Goal: Task Accomplishment & Management: Manage account settings

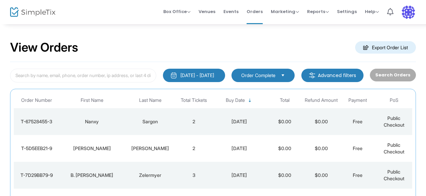
click at [200, 72] on div "[DATE] - [DATE]" at bounding box center [197, 75] width 34 height 7
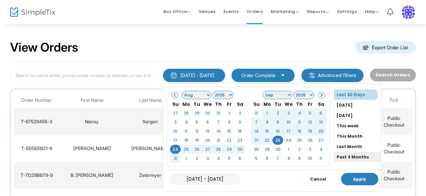
click at [342, 156] on li "Past 3 Months" at bounding box center [357, 157] width 47 height 10
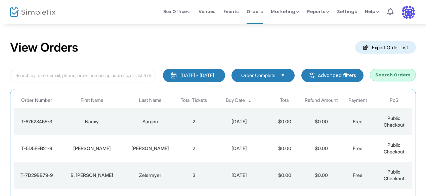
click at [180, 74] on div "[DATE] - [DATE]" at bounding box center [197, 75] width 34 height 7
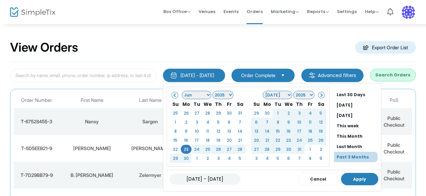
click at [353, 176] on button "Apply" at bounding box center [359, 179] width 37 height 12
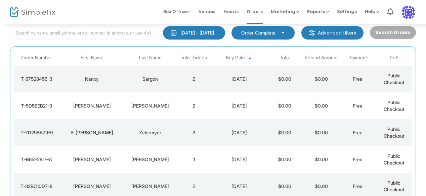
scroll to position [43, 0]
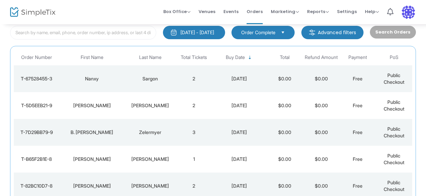
click at [192, 142] on td "3" at bounding box center [194, 132] width 36 height 27
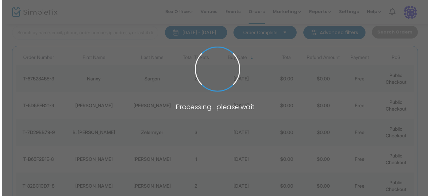
scroll to position [0, 0]
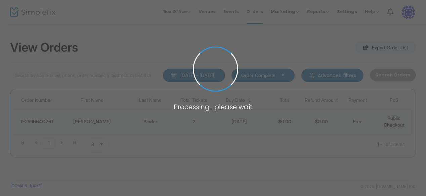
type input "harriet binder"
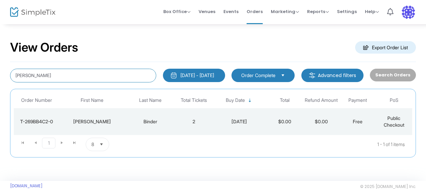
drag, startPoint x: 52, startPoint y: 76, endPoint x: 0, endPoint y: 77, distance: 51.7
click at [0, 77] on div "View Orders Export Order List harriet binder 6/23/2025 - 9/23/2025 Last 30 Days…" at bounding box center [213, 103] width 426 height 158
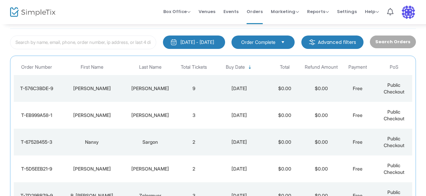
scroll to position [34, 0]
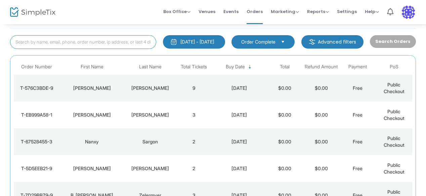
click at [71, 44] on input at bounding box center [83, 42] width 146 height 14
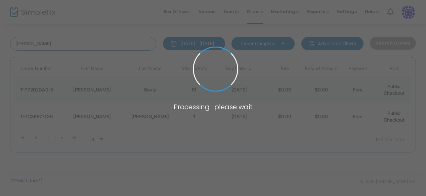
scroll to position [31, 0]
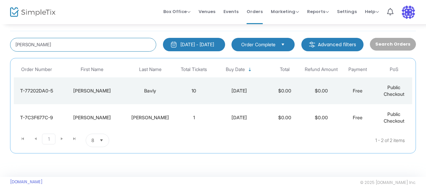
drag, startPoint x: 51, startPoint y: 43, endPoint x: 0, endPoint y: 43, distance: 51.0
click at [0, 43] on div "View Orders Export Order List beverly 6/23/2025 - 9/23/2025 Last 30 Days Today …" at bounding box center [213, 85] width 426 height 185
type input "andriozzi"
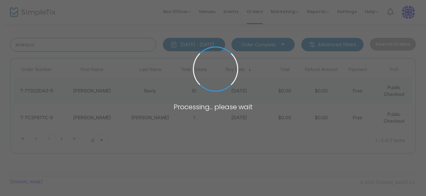
scroll to position [34, 0]
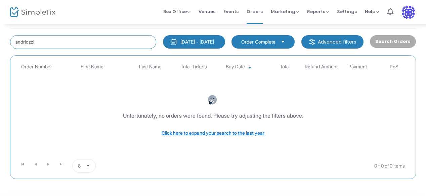
drag, startPoint x: 54, startPoint y: 45, endPoint x: 9, endPoint y: 40, distance: 45.2
click at [9, 40] on div "andriozzi" at bounding box center [83, 42] width 153 height 14
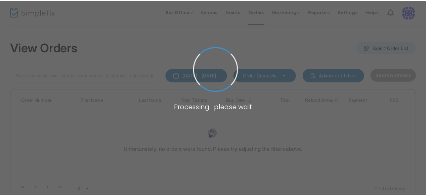
scroll to position [34, 0]
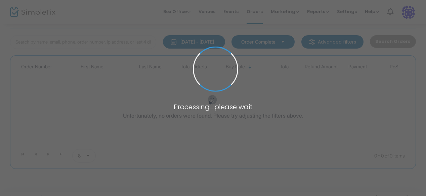
type input "[PERSON_NAME]"
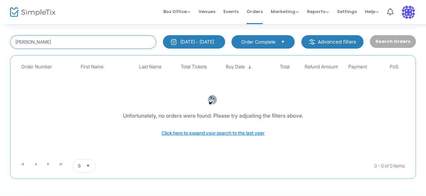
click at [57, 44] on input "[PERSON_NAME]" at bounding box center [83, 42] width 146 height 14
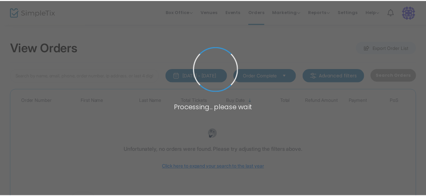
scroll to position [34, 0]
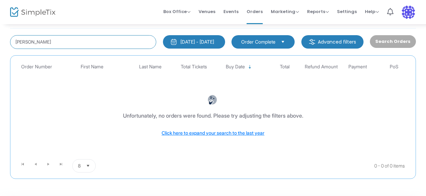
drag, startPoint x: 48, startPoint y: 41, endPoint x: 4, endPoint y: 40, distance: 43.7
click at [4, 40] on div "View Orders Export Order List [PERSON_NAME] [DATE] - [DATE] Last 30 Days [DATE]…" at bounding box center [213, 96] width 426 height 213
type input "[PERSON_NAME]"
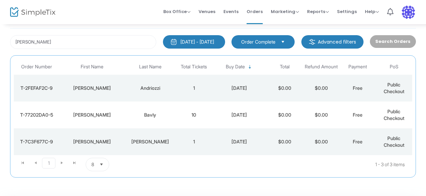
click at [185, 92] on td "1" at bounding box center [194, 88] width 36 height 27
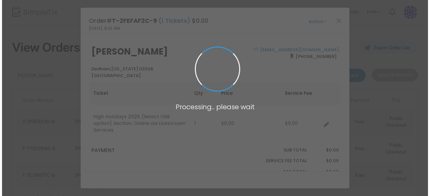
scroll to position [0, 0]
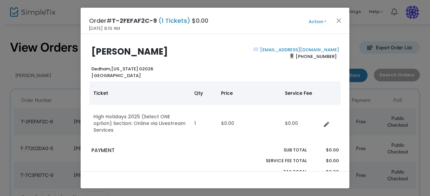
click at [316, 23] on button "Action" at bounding box center [317, 21] width 40 height 7
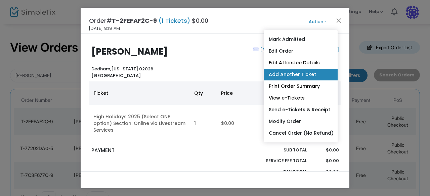
click at [290, 74] on link "Add Another Ticket" at bounding box center [301, 75] width 74 height 12
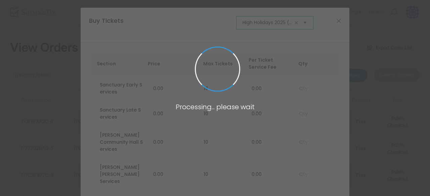
scroll to position [0, 41]
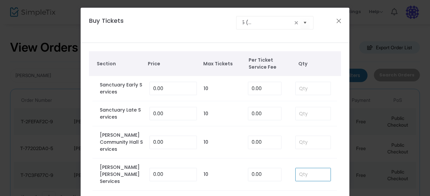
click at [295, 169] on input at bounding box center [312, 175] width 35 height 13
type input "1"
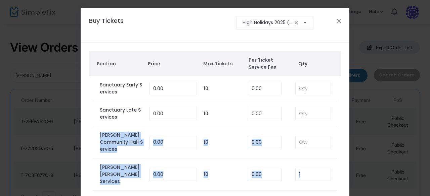
drag, startPoint x: 425, startPoint y: 123, endPoint x: 426, endPoint y: 190, distance: 66.5
click at [426, 190] on ngb-modal-window "Buy Tickets High Holidays 2025 (Select ONE option) Section Price Max Tickets Pe…" at bounding box center [215, 98] width 430 height 196
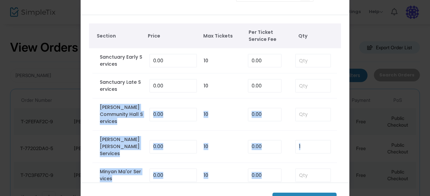
scroll to position [53, 0]
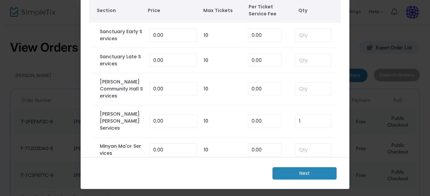
click at [209, 174] on div "Next" at bounding box center [215, 174] width 250 height 12
click at [285, 174] on m-button "Next" at bounding box center [304, 174] width 64 height 12
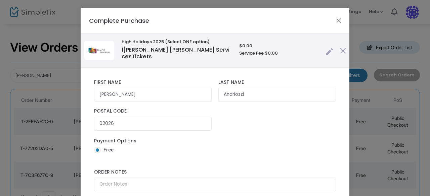
scroll to position [43, 0]
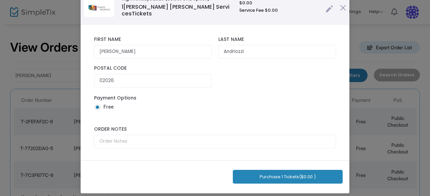
click at [264, 171] on button "Purchase 1 Tickets ($0.00 )" at bounding box center [288, 177] width 110 height 14
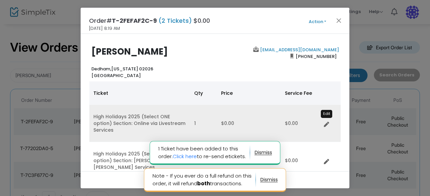
click at [325, 122] on icon "Data table" at bounding box center [326, 124] width 5 height 5
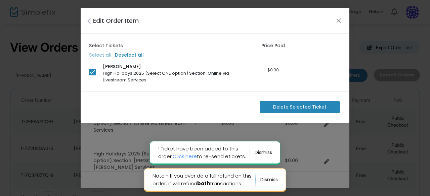
click at [281, 107] on span "Delete Selected Ticket" at bounding box center [299, 107] width 53 height 7
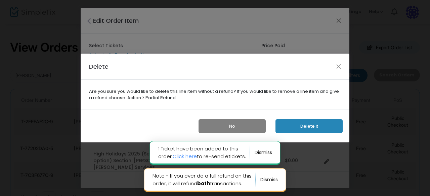
click at [291, 124] on button "Delete it" at bounding box center [308, 127] width 67 height 14
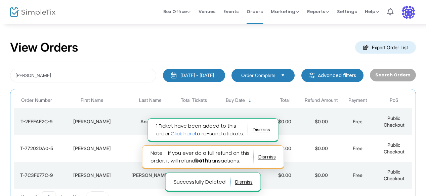
click at [121, 115] on td "Beverly" at bounding box center [91, 121] width 65 height 27
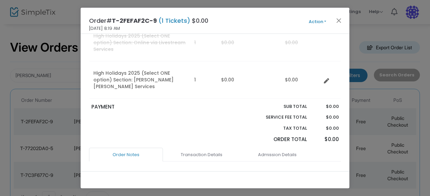
scroll to position [117, 0]
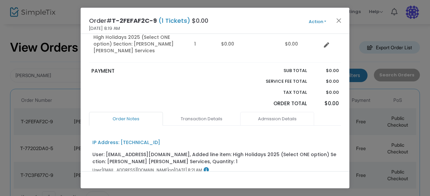
click at [273, 112] on link "Admission Details" at bounding box center [277, 119] width 74 height 14
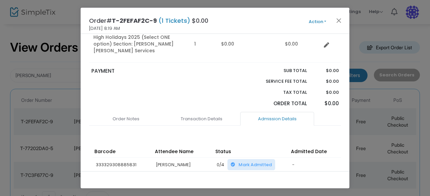
click at [247, 162] on span "Mark Admitted" at bounding box center [254, 165] width 33 height 6
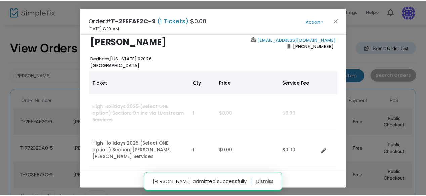
scroll to position [0, 0]
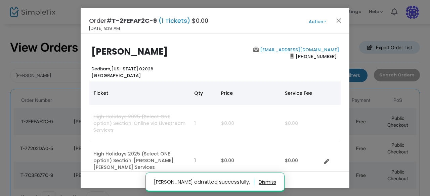
click at [316, 22] on button "Action" at bounding box center [317, 21] width 40 height 7
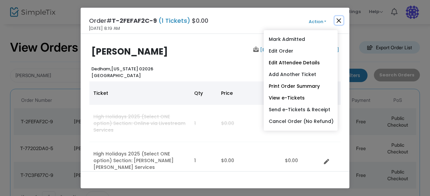
click at [338, 20] on button "Close" at bounding box center [338, 20] width 9 height 9
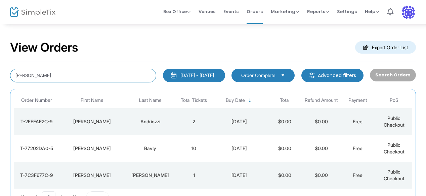
drag, startPoint x: 46, startPoint y: 72, endPoint x: 0, endPoint y: 72, distance: 46.0
click at [0, 72] on div "View Orders Export Order List beverly 6/23/2025 - 9/23/2025 Last 30 Days Today …" at bounding box center [213, 130] width 426 height 212
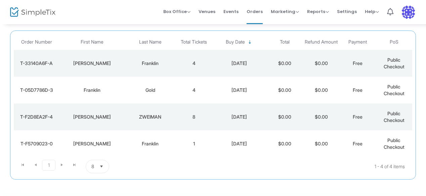
scroll to position [73, 0]
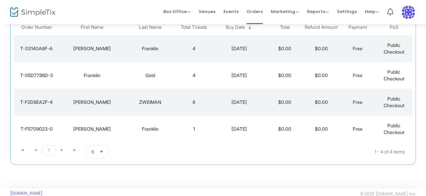
click at [153, 52] on td "Franklin" at bounding box center [150, 48] width 51 height 27
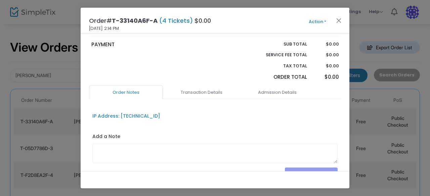
scroll to position [137, 0]
click at [265, 90] on link "Admission Details" at bounding box center [277, 93] width 74 height 14
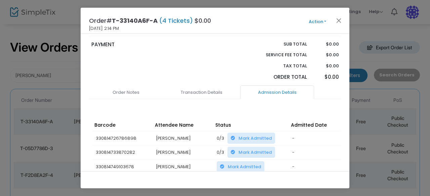
click at [252, 135] on span "Mark Admitted" at bounding box center [254, 138] width 33 height 6
click at [252, 131] on td "0/3 Mark Admitted" at bounding box center [251, 138] width 76 height 14
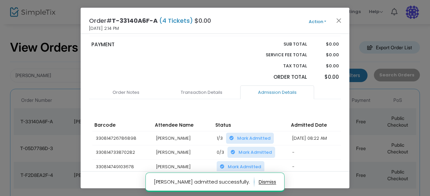
click at [194, 101] on div "Order Notes Transaction Details Admission Details IP Address: 216.205.119.68 Ad…" at bounding box center [215, 147] width 252 height 123
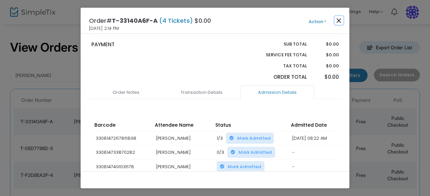
click at [340, 20] on button "Close" at bounding box center [338, 20] width 9 height 9
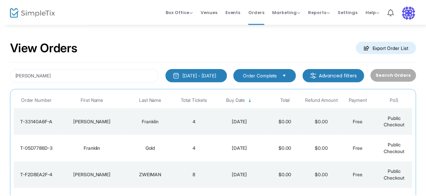
scroll to position [19, 0]
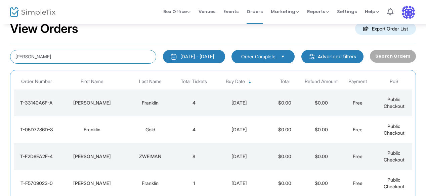
drag, startPoint x: 44, startPoint y: 59, endPoint x: 0, endPoint y: 55, distance: 43.8
click at [0, 55] on div "View Orders Export Order List franklin 6/23/2025 - 9/23/2025 Last 30 Days Today…" at bounding box center [213, 124] width 426 height 238
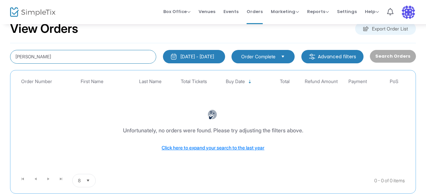
drag, startPoint x: 73, startPoint y: 57, endPoint x: 0, endPoint y: 53, distance: 73.3
click at [0, 53] on div "View Orders Export Order List beverly andreozzi 6/23/2025 - 9/23/2025 Last 30 D…" at bounding box center [213, 111] width 426 height 213
type input "beverly"
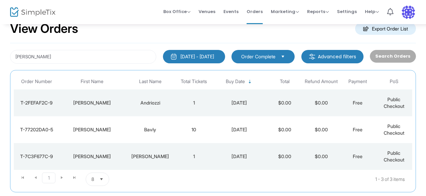
click at [155, 100] on div "Andriozzi" at bounding box center [150, 103] width 48 height 7
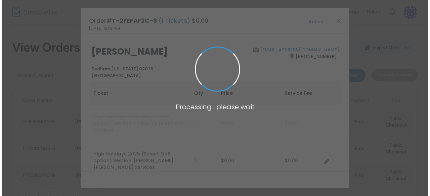
scroll to position [0, 0]
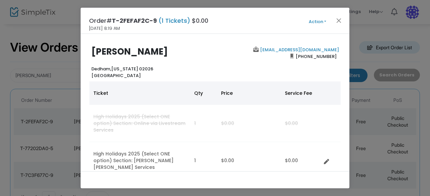
click at [323, 18] on button "Action" at bounding box center [317, 21] width 40 height 7
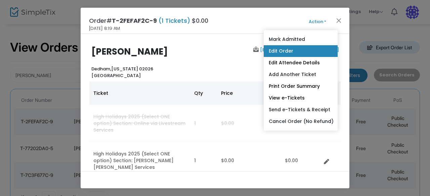
click at [292, 50] on link "Edit Order" at bounding box center [301, 51] width 74 height 12
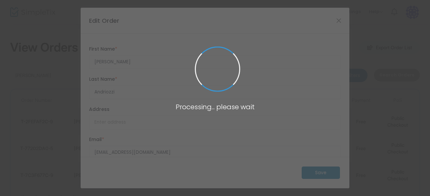
type input "[US_STATE]"
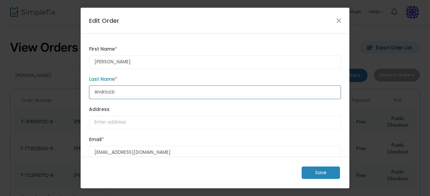
click at [105, 93] on input "Andriozzi" at bounding box center [215, 93] width 252 height 14
type input "Andreozzi"
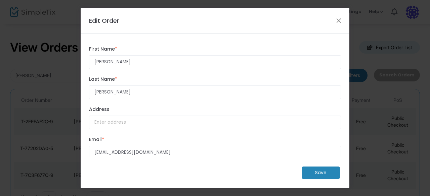
click at [319, 176] on m-button "Save" at bounding box center [321, 173] width 38 height 12
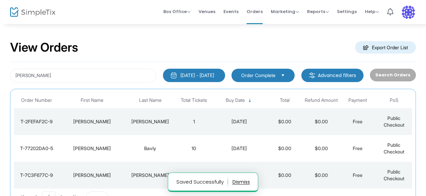
click at [131, 123] on div "Andreozzi" at bounding box center [150, 122] width 48 height 7
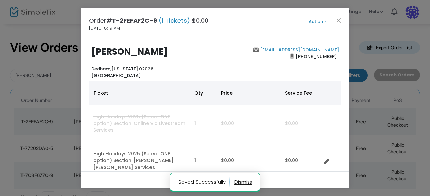
click at [316, 21] on button "Action" at bounding box center [317, 21] width 40 height 7
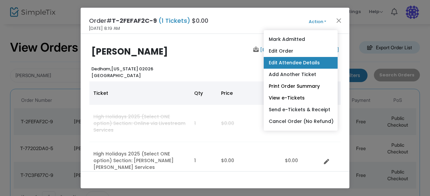
click at [295, 61] on link "Edit Attendee Details" at bounding box center [301, 63] width 74 height 12
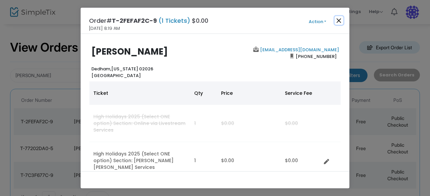
click at [338, 20] on button "Close" at bounding box center [338, 20] width 9 height 9
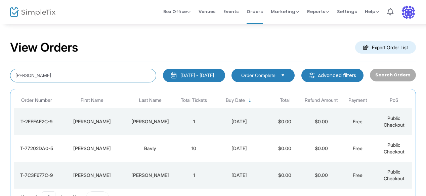
drag, startPoint x: 54, startPoint y: 76, endPoint x: 0, endPoint y: 63, distance: 55.1
click at [0, 63] on div "View Orders Export Order List beverly 6/23/2025 - 9/23/2025 Last 30 Days Today …" at bounding box center [213, 130] width 426 height 212
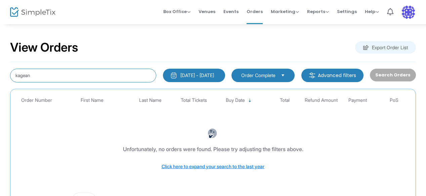
click at [44, 76] on input "kagean" at bounding box center [83, 76] width 146 height 14
type input "kagan"
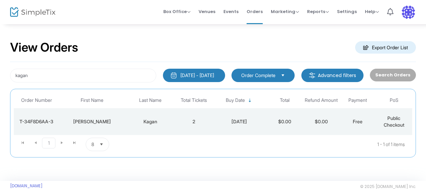
click at [152, 133] on td "Kagan" at bounding box center [150, 121] width 51 height 27
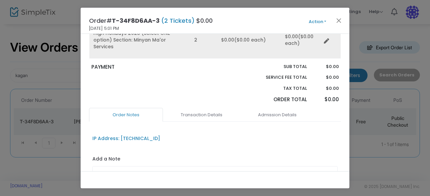
scroll to position [95, 0]
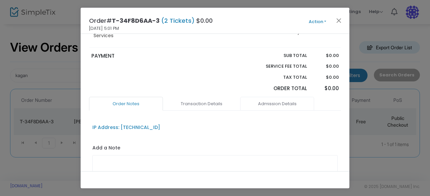
click at [277, 97] on link "Admission Details" at bounding box center [277, 104] width 74 height 14
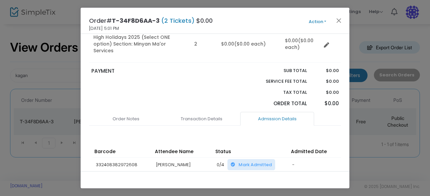
scroll to position [79, 0]
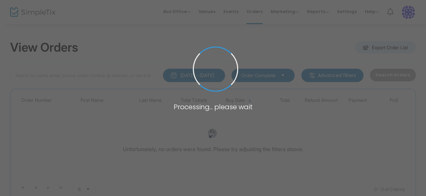
type input "kagan"
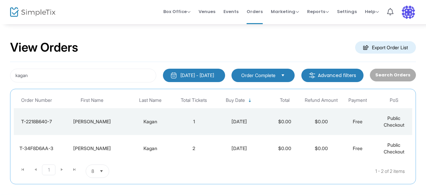
click at [159, 121] on div "Kagan" at bounding box center [150, 122] width 48 height 7
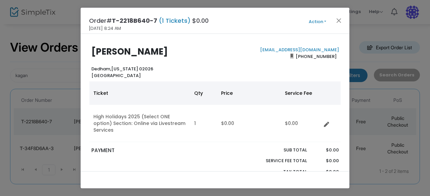
click at [316, 22] on button "Action" at bounding box center [317, 21] width 40 height 7
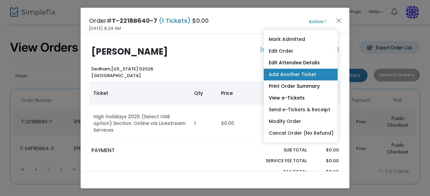
click at [318, 74] on link "Add Another Ticket" at bounding box center [301, 75] width 74 height 12
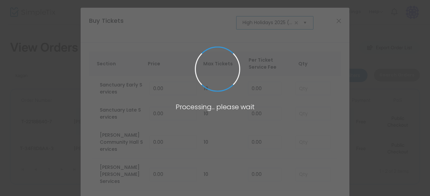
scroll to position [0, 41]
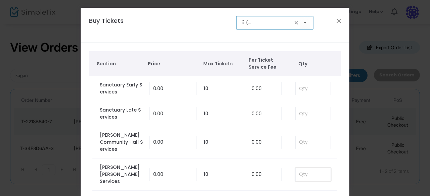
click at [300, 169] on input at bounding box center [312, 175] width 35 height 13
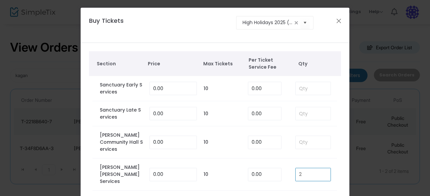
type input "2"
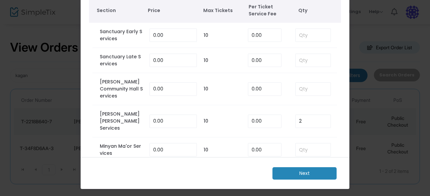
click at [294, 174] on m-button "Next" at bounding box center [304, 174] width 64 height 12
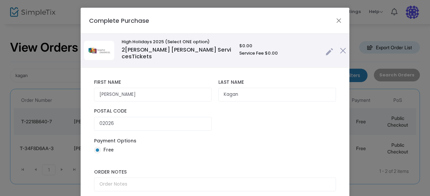
scroll to position [43, 0]
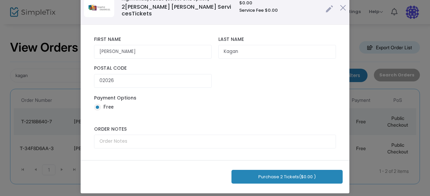
click at [289, 174] on button "Purchase 2 Tickets ($0.00 )" at bounding box center [286, 177] width 111 height 14
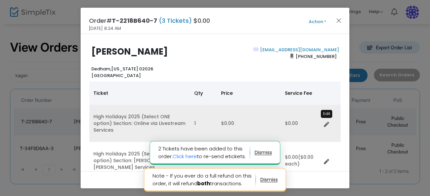
click at [325, 122] on icon "Data table" at bounding box center [326, 124] width 5 height 5
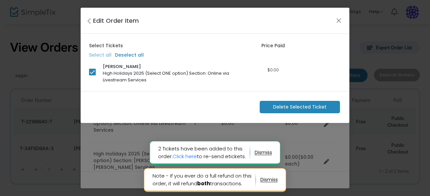
click at [290, 108] on span "Delete Selected Ticket" at bounding box center [299, 107] width 53 height 7
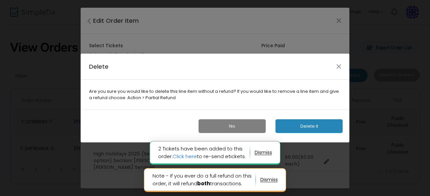
click at [296, 129] on button "Delete it" at bounding box center [308, 127] width 67 height 14
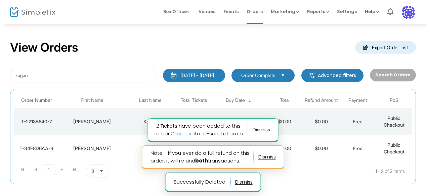
click at [101, 121] on div "[PERSON_NAME]" at bounding box center [92, 122] width 62 height 7
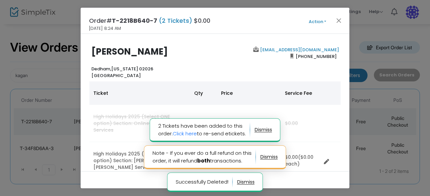
click at [318, 20] on button "Action" at bounding box center [317, 21] width 40 height 7
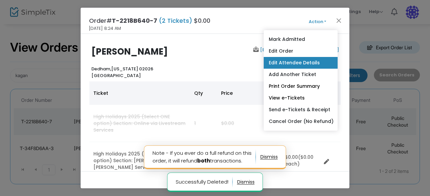
click at [308, 63] on link "Edit Attendee Details" at bounding box center [301, 63] width 74 height 12
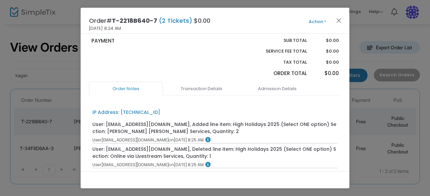
scroll to position [147, 0]
click at [260, 82] on link "Admission Details" at bounding box center [277, 89] width 74 height 14
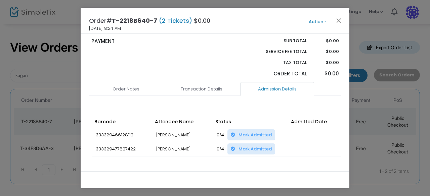
click at [250, 132] on span "Mark Admitted" at bounding box center [254, 135] width 33 height 6
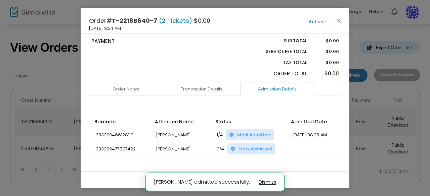
click at [250, 146] on span "Mark Admitted" at bounding box center [254, 149] width 33 height 6
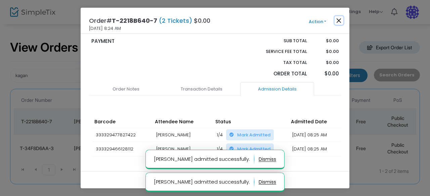
click at [340, 18] on button "Close" at bounding box center [338, 20] width 9 height 9
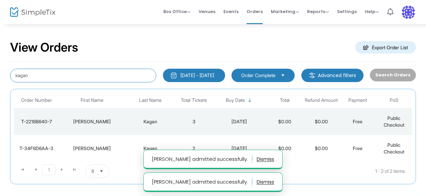
drag, startPoint x: 50, startPoint y: 72, endPoint x: 0, endPoint y: 77, distance: 50.6
click at [0, 77] on div "View Orders Export Order List kagan 6/23/2025 - 9/23/2025 Last 30 Days Today Ye…" at bounding box center [213, 116] width 426 height 185
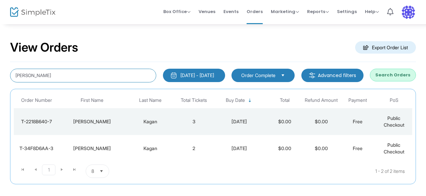
type input "segal"
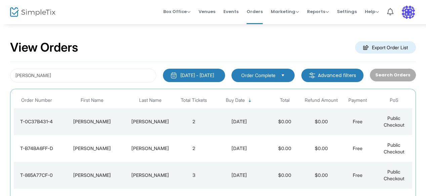
click at [179, 116] on td "2" at bounding box center [194, 121] width 36 height 27
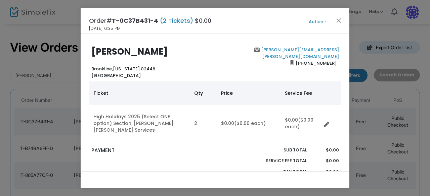
click at [317, 20] on button "Action" at bounding box center [317, 21] width 40 height 7
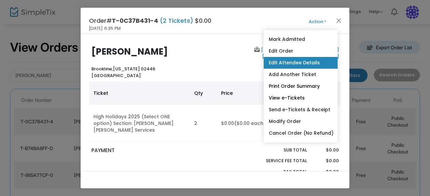
click at [293, 61] on link "Edit Attendee Details" at bounding box center [301, 63] width 74 height 12
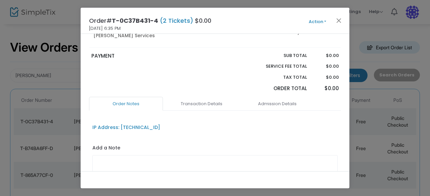
scroll to position [95, 0]
click at [279, 101] on link "Admission Details" at bounding box center [277, 103] width 74 height 14
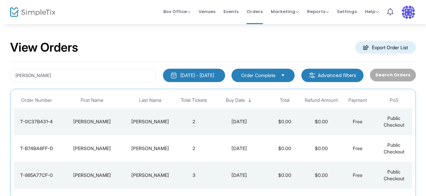
click at [143, 117] on td "[PERSON_NAME]" at bounding box center [150, 121] width 51 height 27
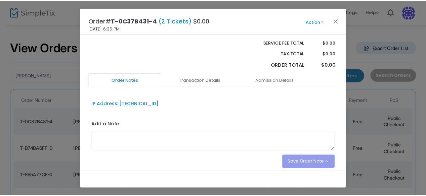
scroll to position [123, 0]
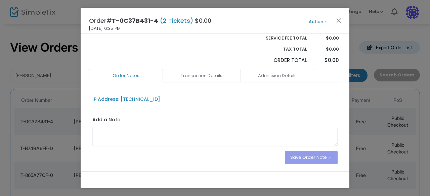
click at [280, 71] on link "Admission Details" at bounding box center [277, 76] width 74 height 14
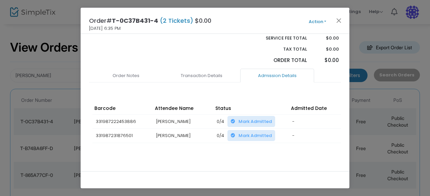
click at [263, 133] on span "Mark Admitted" at bounding box center [254, 136] width 33 height 6
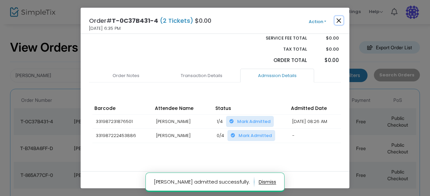
click at [338, 20] on button "Close" at bounding box center [338, 20] width 9 height 9
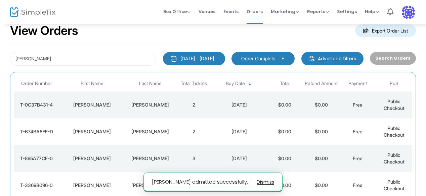
scroll to position [19, 0]
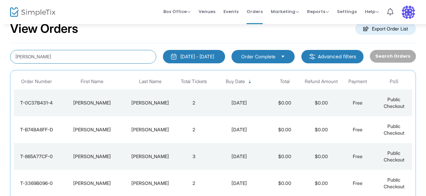
click at [88, 60] on input "segal" at bounding box center [83, 57] width 146 height 14
type input "s"
type input "b"
drag, startPoint x: 93, startPoint y: 58, endPoint x: 0, endPoint y: 53, distance: 92.8
click at [0, 53] on div "View Orders Export Order List beverly 6/23/2025 - 9/23/2025 Last 30 Days Today …" at bounding box center [213, 124] width 426 height 238
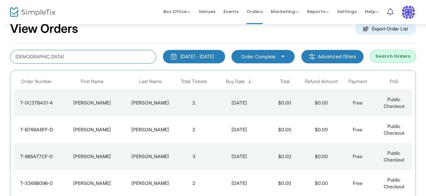
type input "klarman"
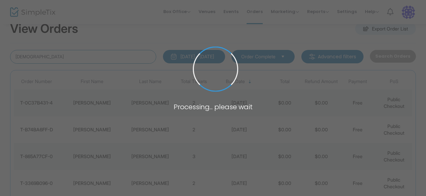
scroll to position [4, 0]
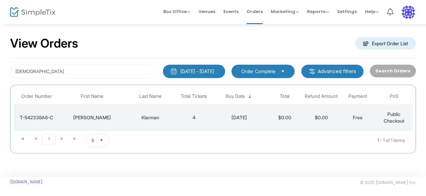
click at [156, 116] on div "Klarman" at bounding box center [150, 117] width 48 height 7
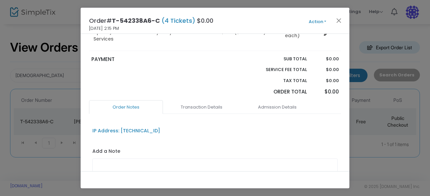
scroll to position [93, 0]
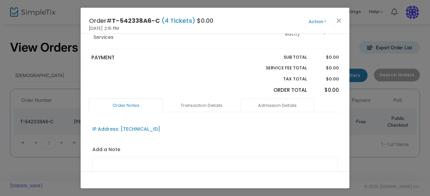
click at [269, 102] on link "Admission Details" at bounding box center [277, 106] width 74 height 14
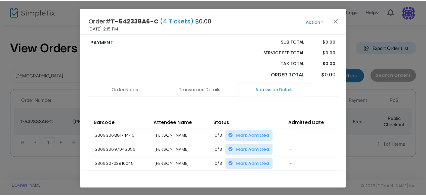
scroll to position [0, 0]
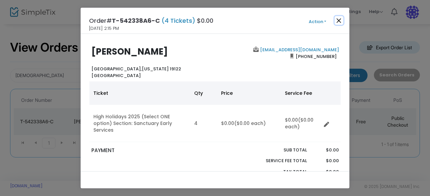
click at [338, 21] on button "Close" at bounding box center [338, 20] width 9 height 9
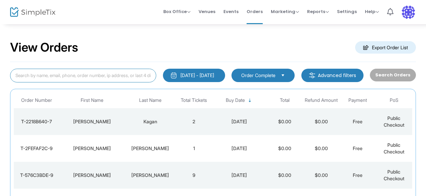
click at [36, 77] on input at bounding box center [83, 76] width 146 height 14
type input "s"
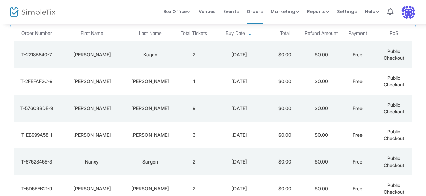
scroll to position [101, 0]
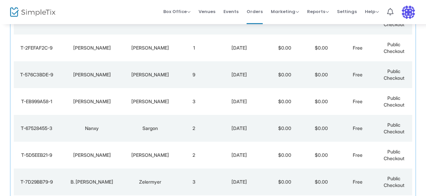
click at [181, 99] on td "3" at bounding box center [194, 101] width 36 height 27
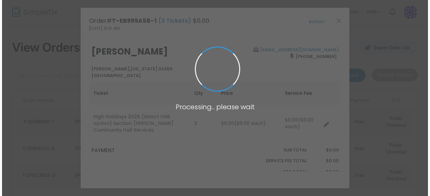
scroll to position [0, 0]
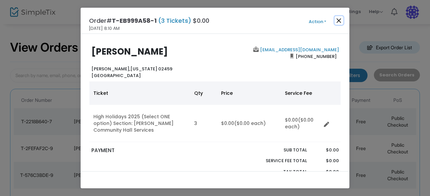
click at [340, 20] on button "Close" at bounding box center [338, 20] width 9 height 9
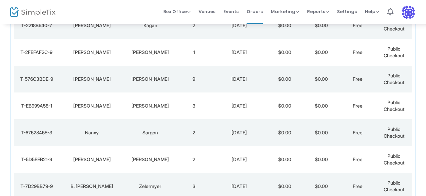
scroll to position [108, 0]
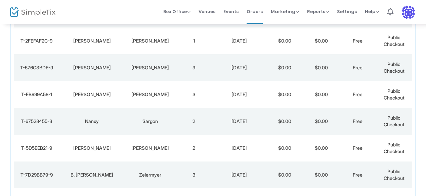
click at [197, 70] on td "9" at bounding box center [194, 67] width 36 height 27
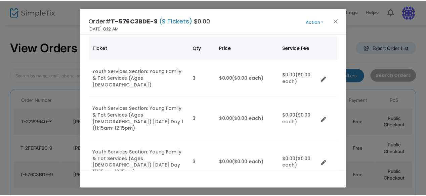
scroll to position [67, 0]
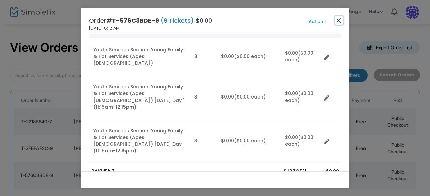
click at [340, 21] on button "Close" at bounding box center [338, 20] width 9 height 9
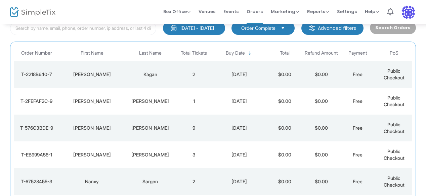
scroll to position [0, 0]
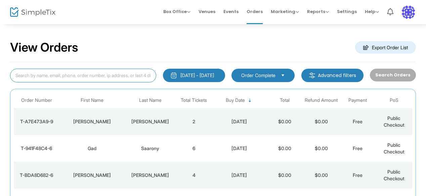
click at [49, 74] on input at bounding box center [83, 76] width 146 height 14
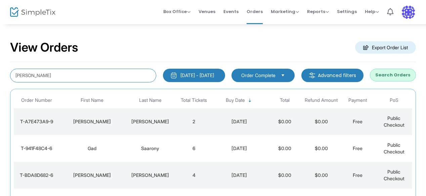
type input "[PERSON_NAME]"
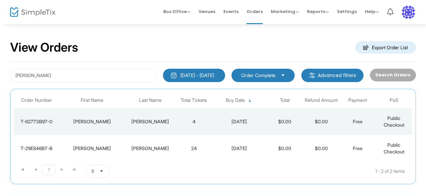
click at [103, 146] on div "[PERSON_NAME]" at bounding box center [92, 148] width 62 height 7
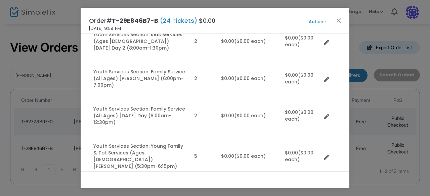
scroll to position [369, 0]
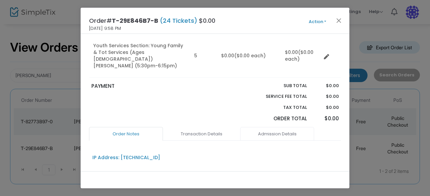
click at [284, 127] on link "Admission Details" at bounding box center [277, 134] width 74 height 14
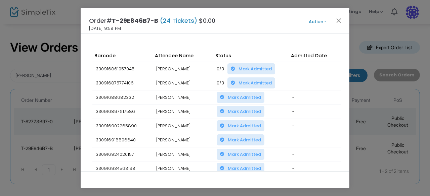
scroll to position [470, 0]
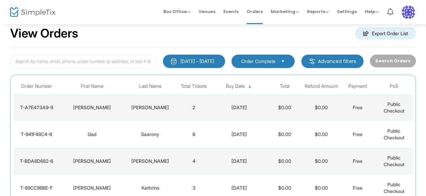
scroll to position [34, 0]
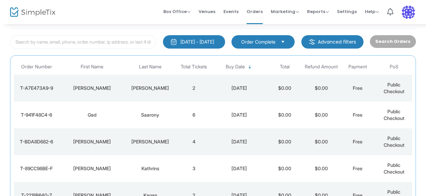
click at [146, 112] on div "Saarony" at bounding box center [150, 115] width 48 height 7
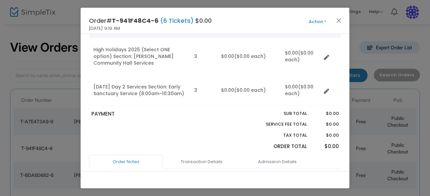
scroll to position [101, 0]
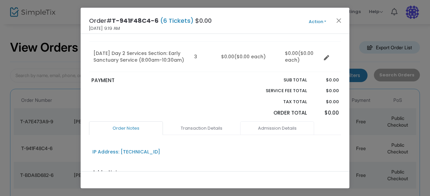
click at [259, 136] on link "Admission Details" at bounding box center [277, 129] width 74 height 14
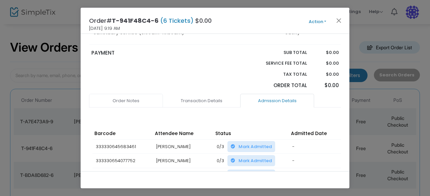
scroll to position [201, 0]
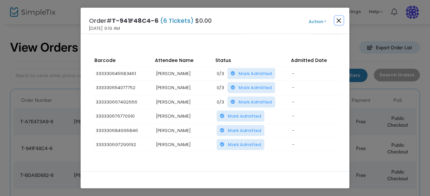
click at [338, 18] on button "Close" at bounding box center [338, 20] width 9 height 9
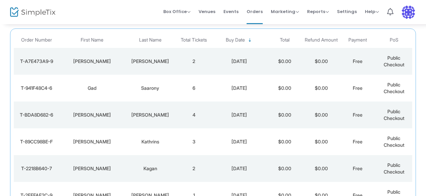
scroll to position [41, 0]
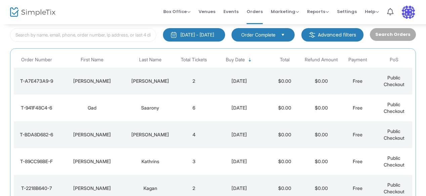
click at [226, 115] on td "[DATE]" at bounding box center [239, 108] width 54 height 27
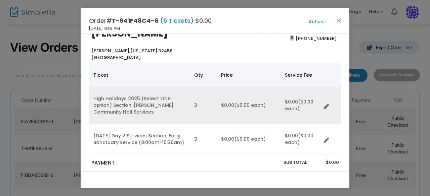
scroll to position [34, 0]
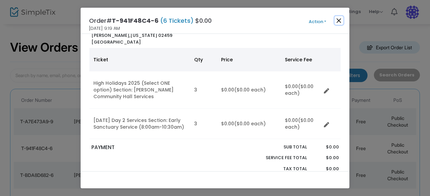
click at [336, 20] on button "Close" at bounding box center [338, 20] width 9 height 9
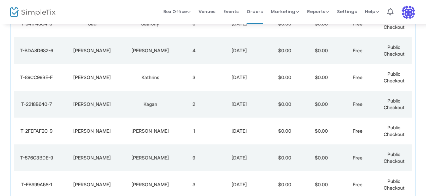
scroll to position [158, 0]
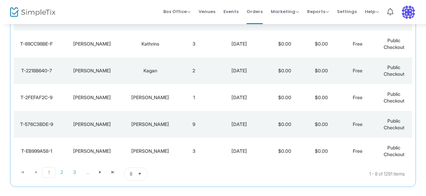
click at [131, 174] on span "8" at bounding box center [131, 174] width 3 height 7
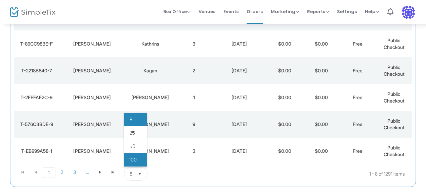
click at [142, 155] on li "100" at bounding box center [135, 159] width 23 height 13
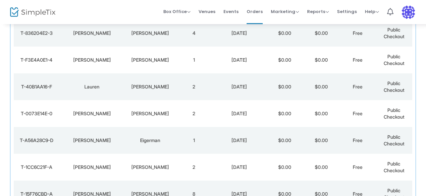
scroll to position [931, 0]
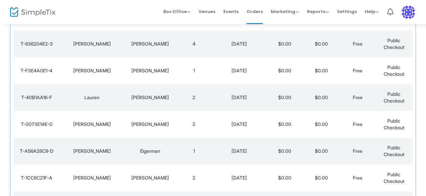
click at [178, 100] on td "2" at bounding box center [194, 97] width 36 height 27
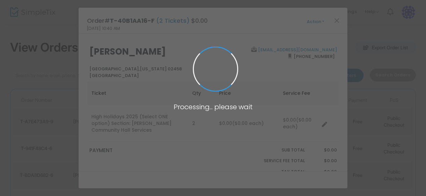
scroll to position [0, 0]
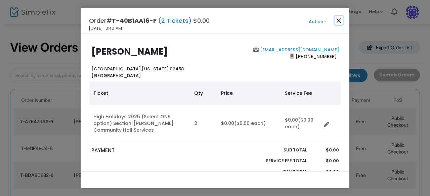
click at [339, 24] on button "Close" at bounding box center [338, 20] width 9 height 9
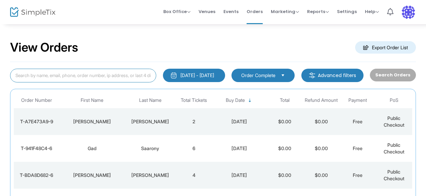
click at [79, 76] on input at bounding box center [83, 76] width 146 height 14
click at [65, 76] on input at bounding box center [83, 76] width 146 height 14
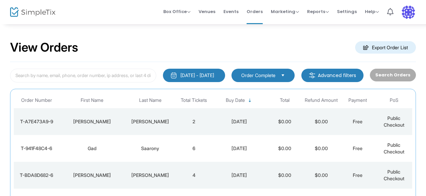
drag, startPoint x: 59, startPoint y: 79, endPoint x: 134, endPoint y: 29, distance: 90.5
click at [134, 29] on div "View Orders Export Order List [DATE] - [DATE] Last 30 Days [DATE] [DATE] This w…" at bounding box center [213, 197] width 426 height 346
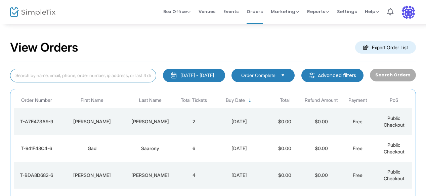
drag, startPoint x: 83, startPoint y: 72, endPoint x: 64, endPoint y: 70, distance: 18.3
click at [64, 70] on input at bounding box center [83, 76] width 146 height 14
